Goal: Go to known website: Access a specific website the user already knows

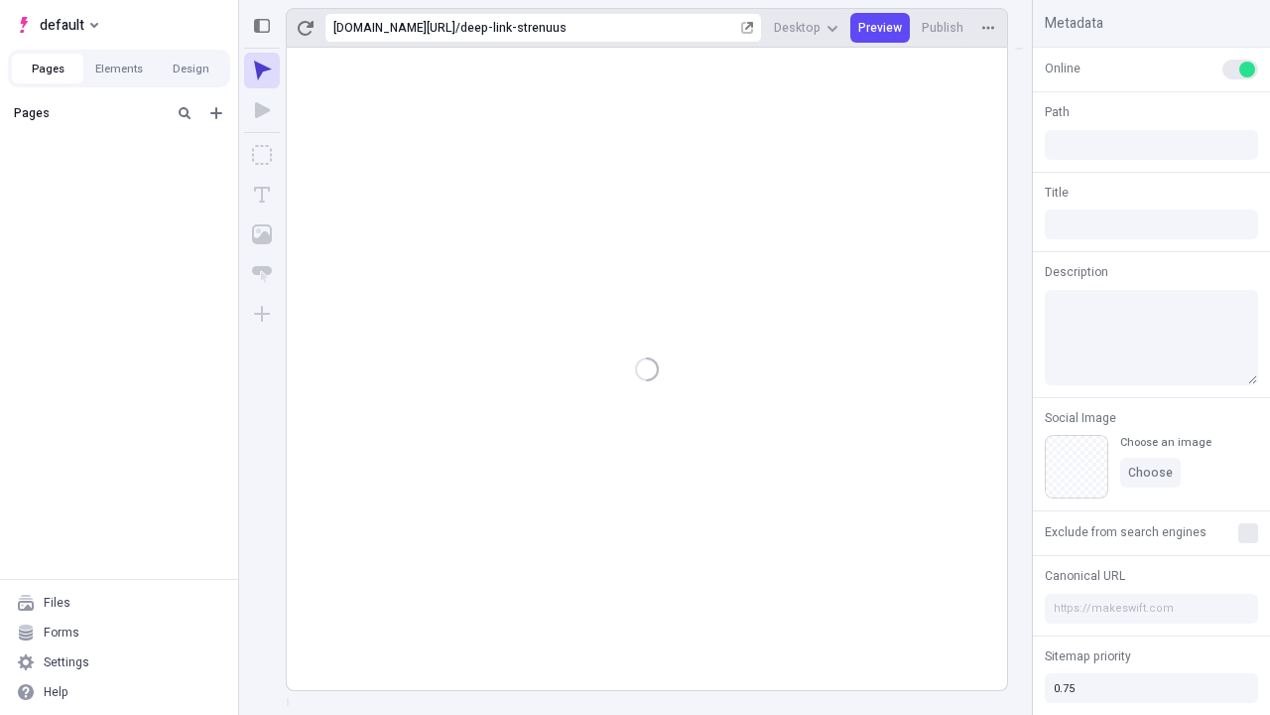
type input "/deep-link-strenuus"
click at [56, 25] on span "default" at bounding box center [62, 25] width 45 height 24
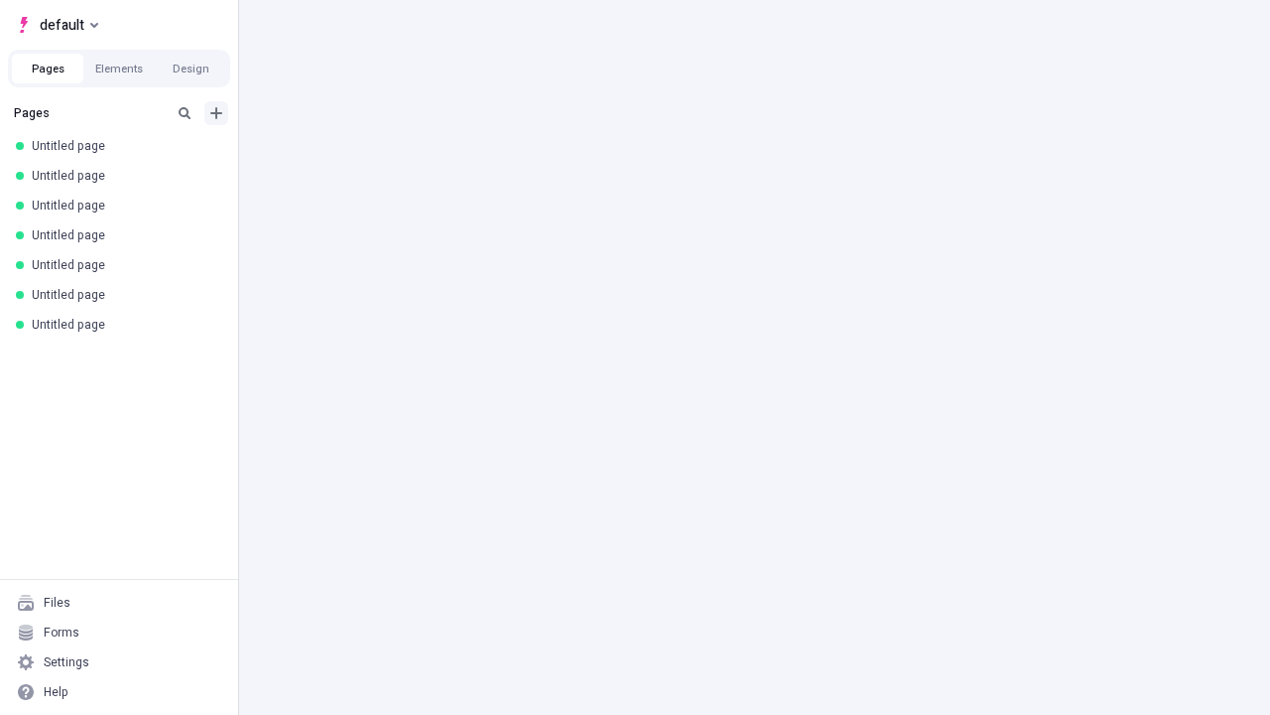
click at [216, 113] on icon "Add new" at bounding box center [216, 113] width 12 height 12
click at [322, 154] on span "Blank page" at bounding box center [333, 154] width 123 height 16
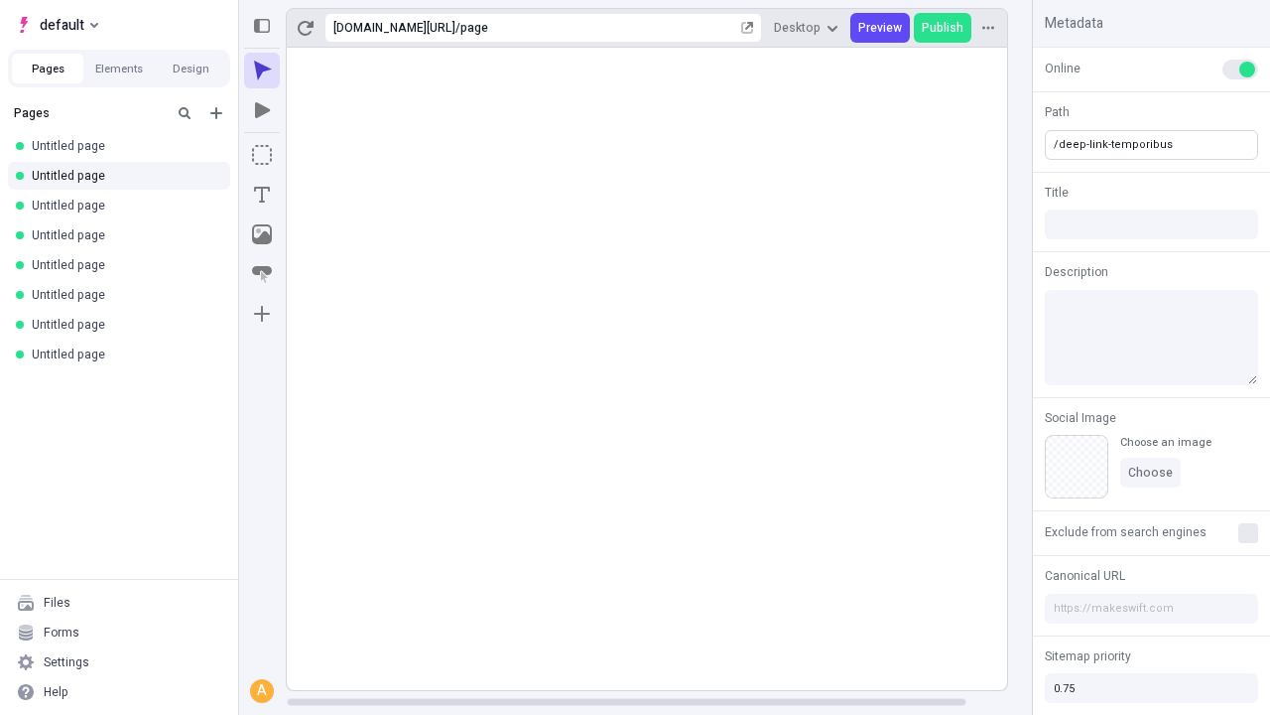
type input "/deep-link-temporibus"
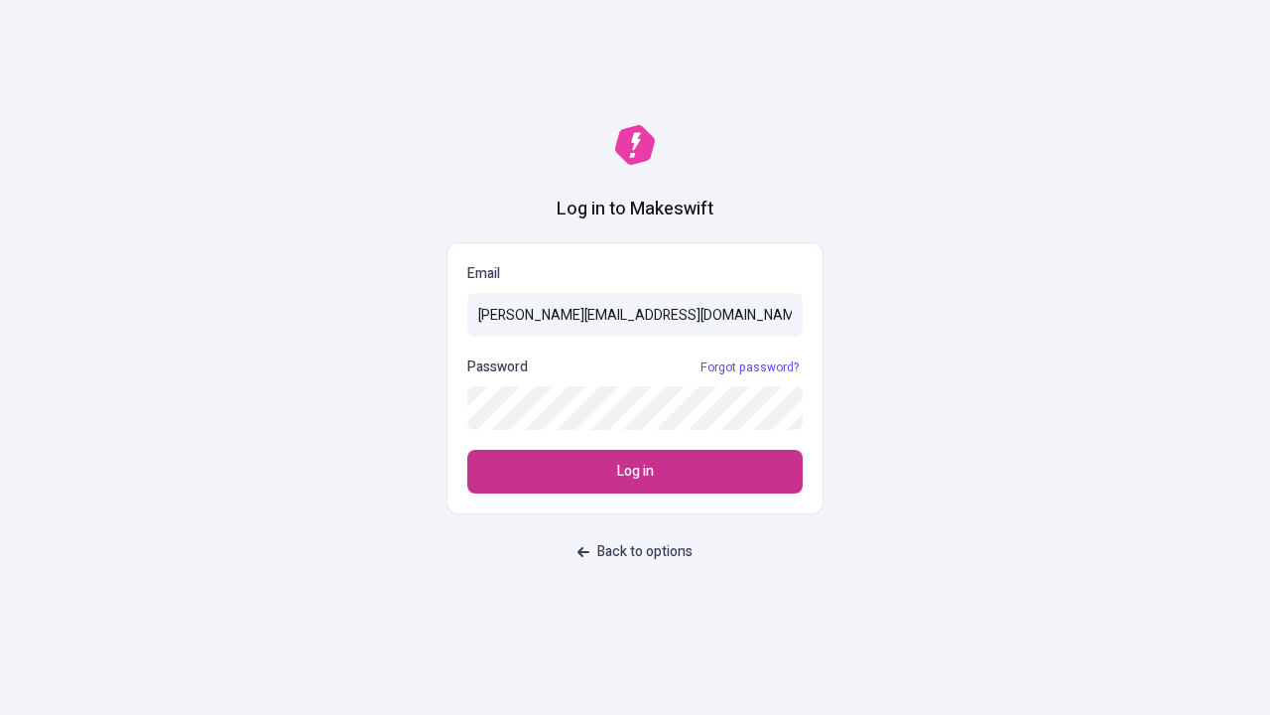
click at [635, 471] on span "Log in" at bounding box center [635, 472] width 37 height 22
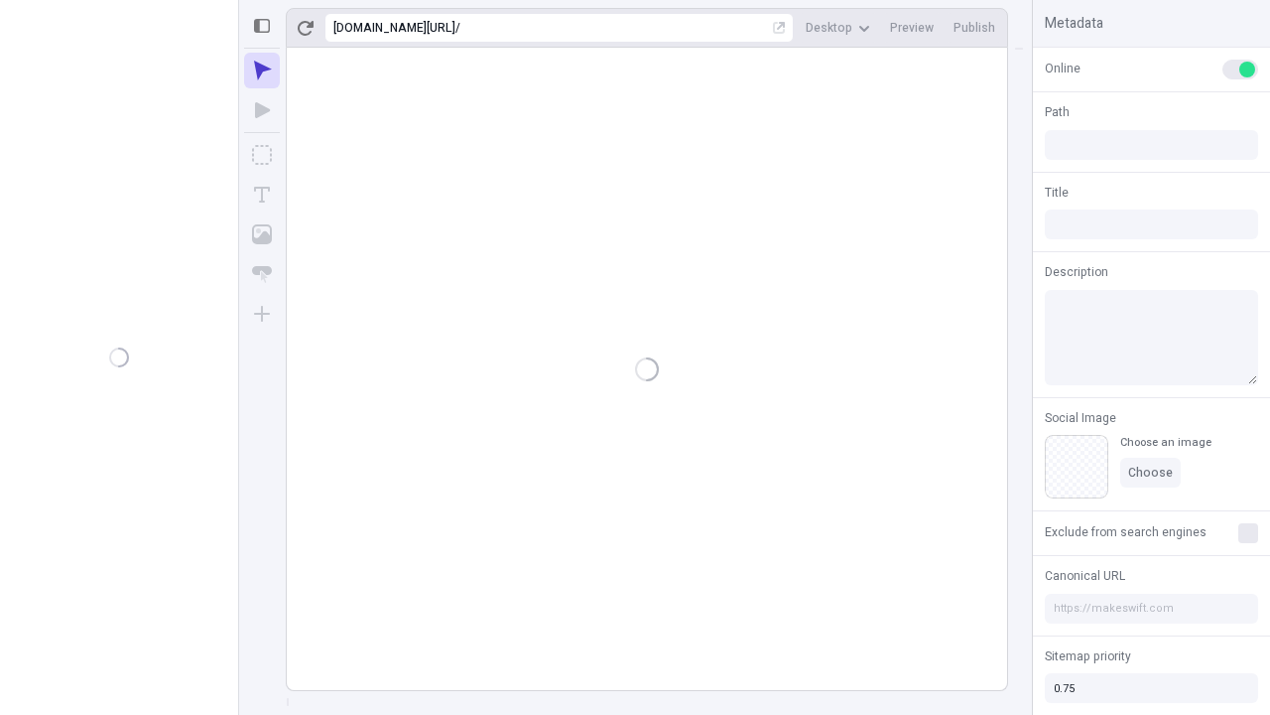
type input "/deep-link-temporibus"
